Goal: Task Accomplishment & Management: Manage account settings

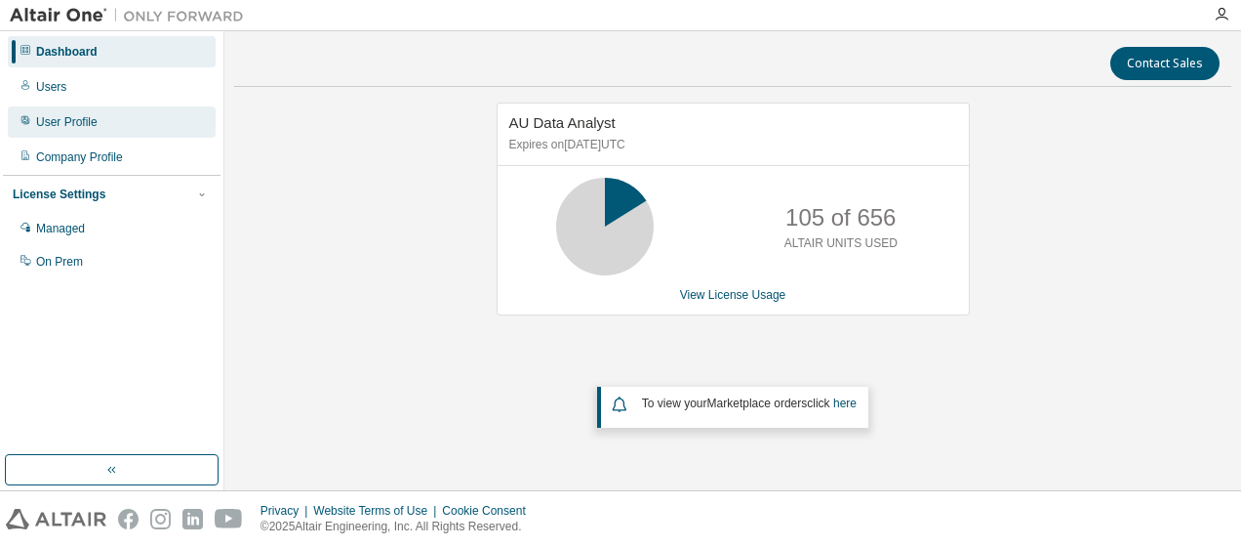
click at [59, 116] on div "User Profile" at bounding box center [66, 122] width 61 height 16
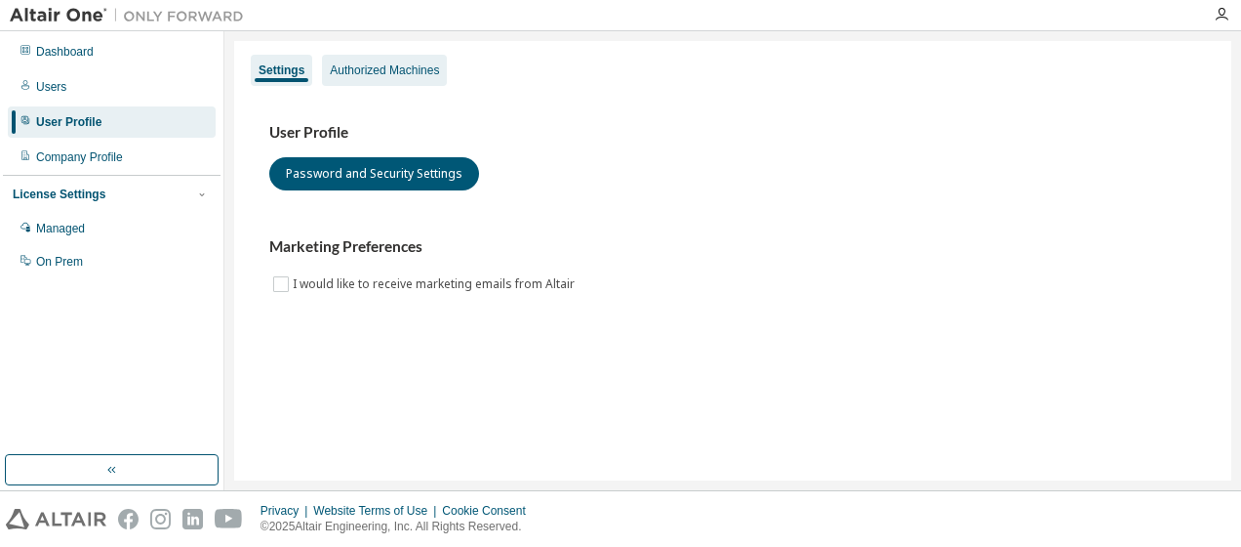
click at [397, 71] on div "Authorized Machines" at bounding box center [384, 70] width 109 height 16
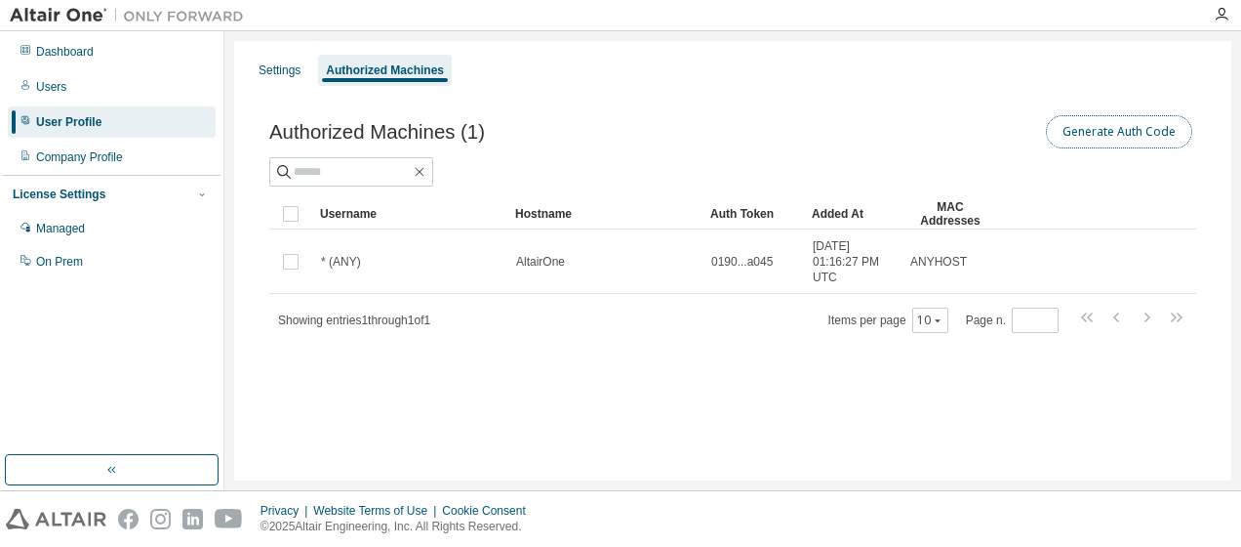
click at [1119, 133] on button "Generate Auth Code" at bounding box center [1119, 131] width 146 height 33
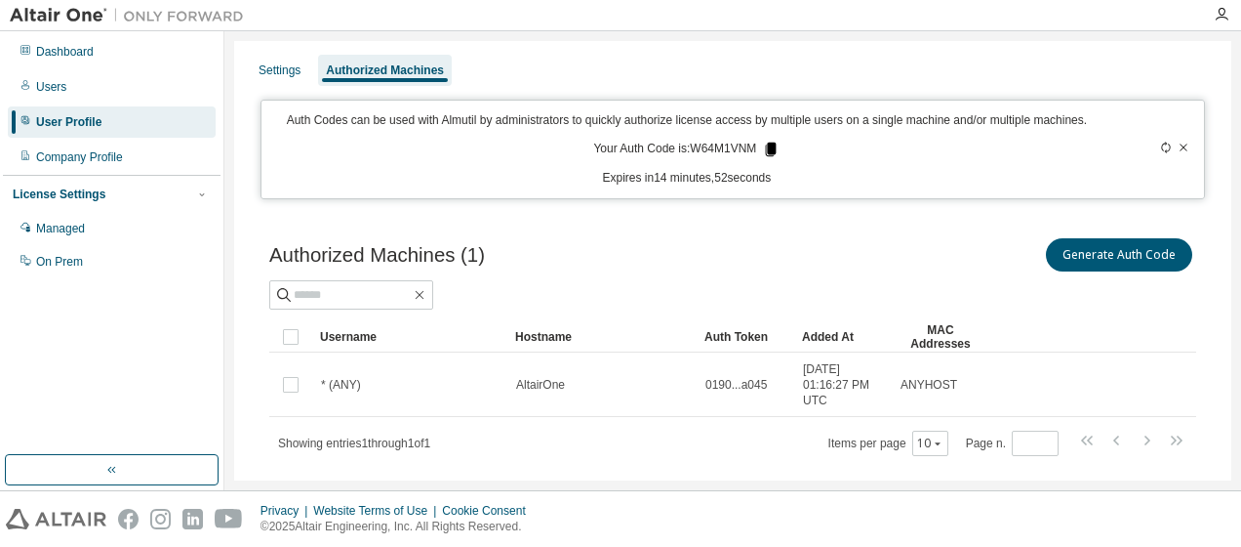
click at [768, 148] on icon at bounding box center [771, 149] width 11 height 14
